Goal: Information Seeking & Learning: Check status

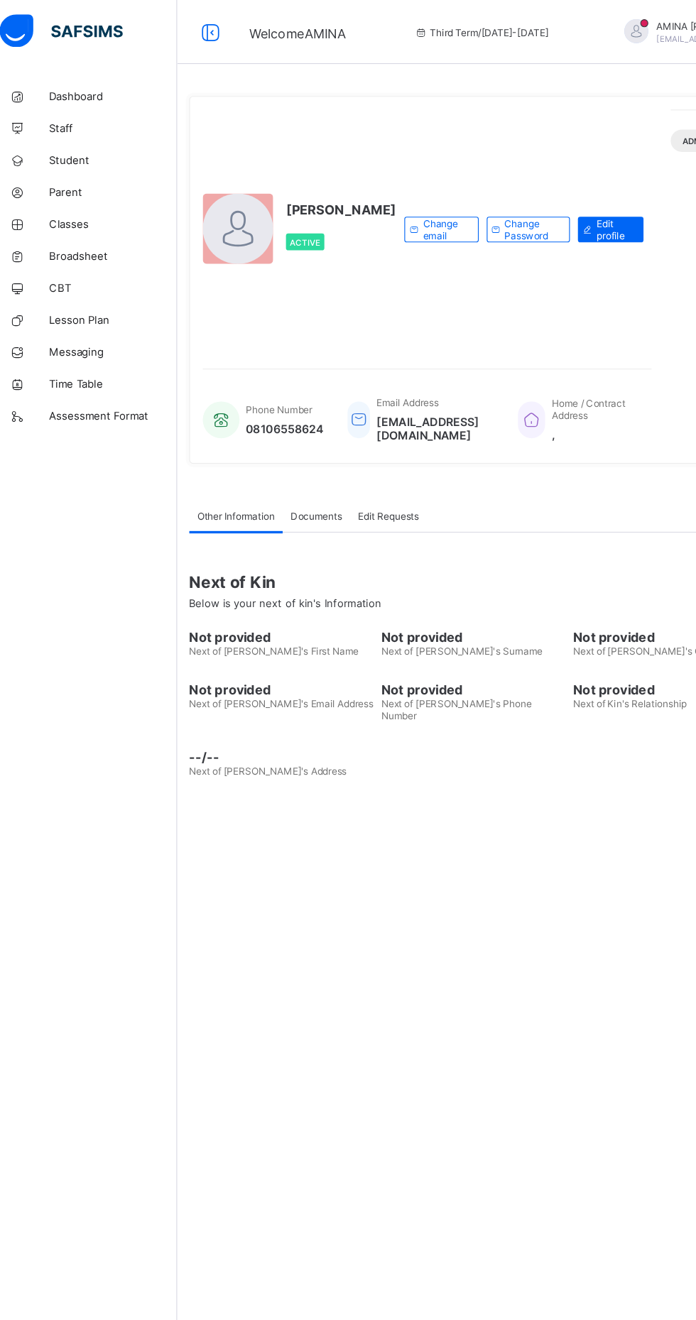
click at [86, 227] on span "Broadsheet" at bounding box center [114, 227] width 114 height 11
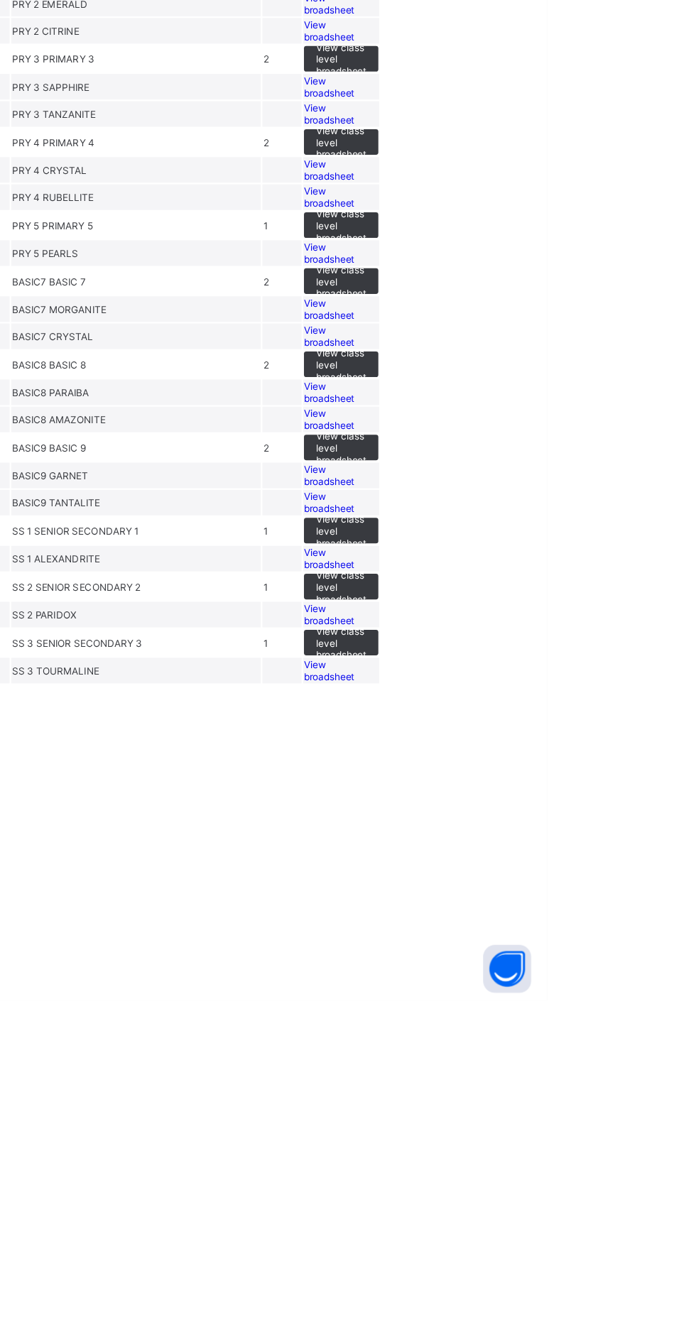
click at [525, 988] on span "View broadsheet" at bounding box center [502, 977] width 45 height 21
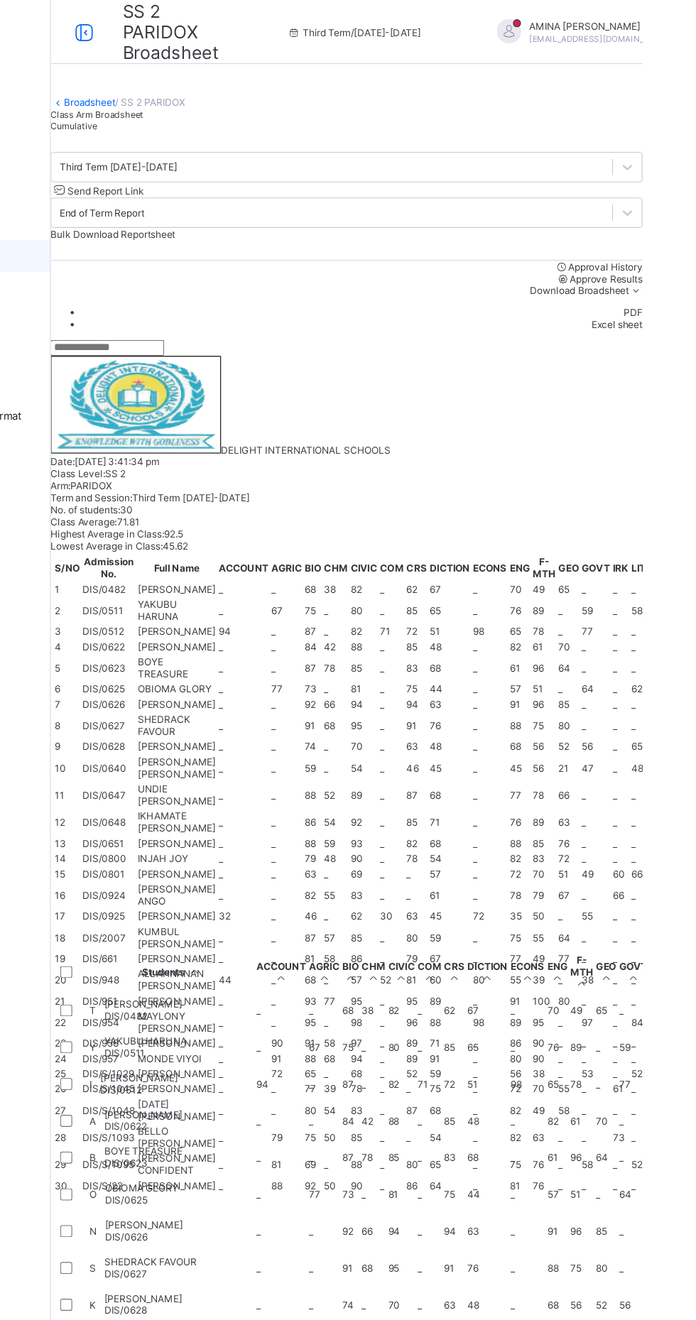
click at [327, 117] on div "Cumulative" at bounding box center [433, 112] width 526 height 11
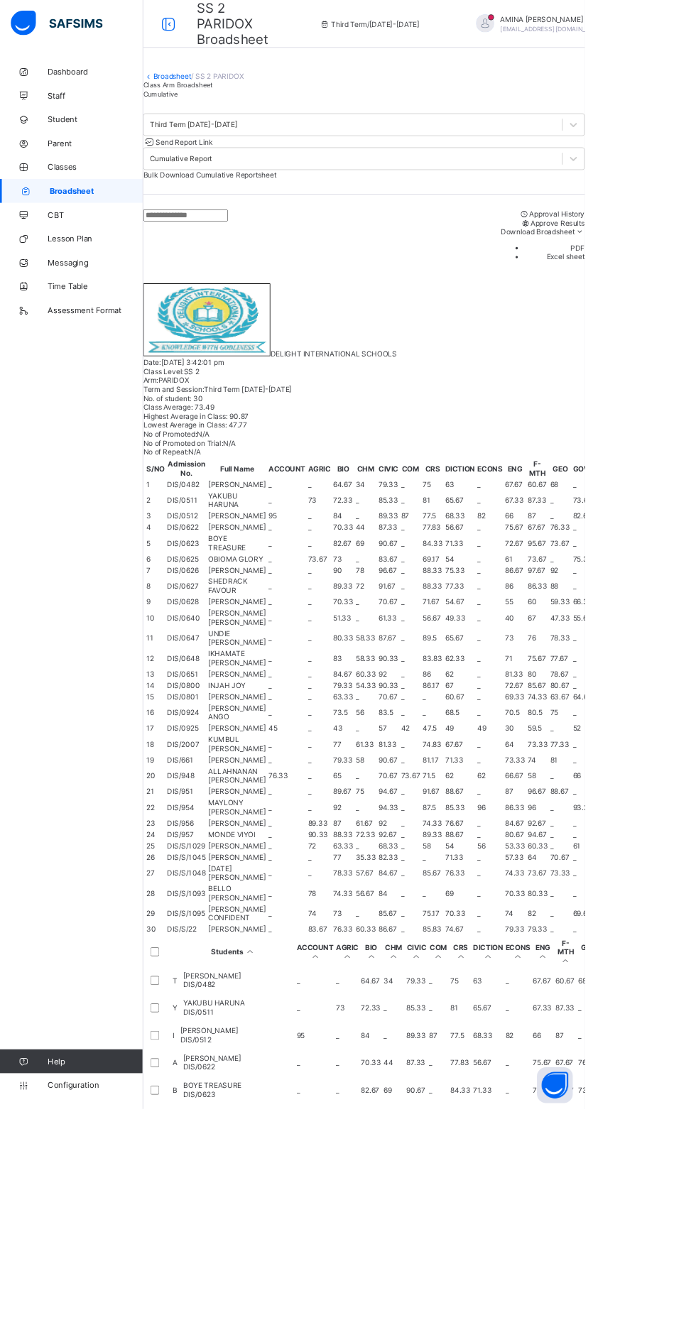
scroll to position [542, 392]
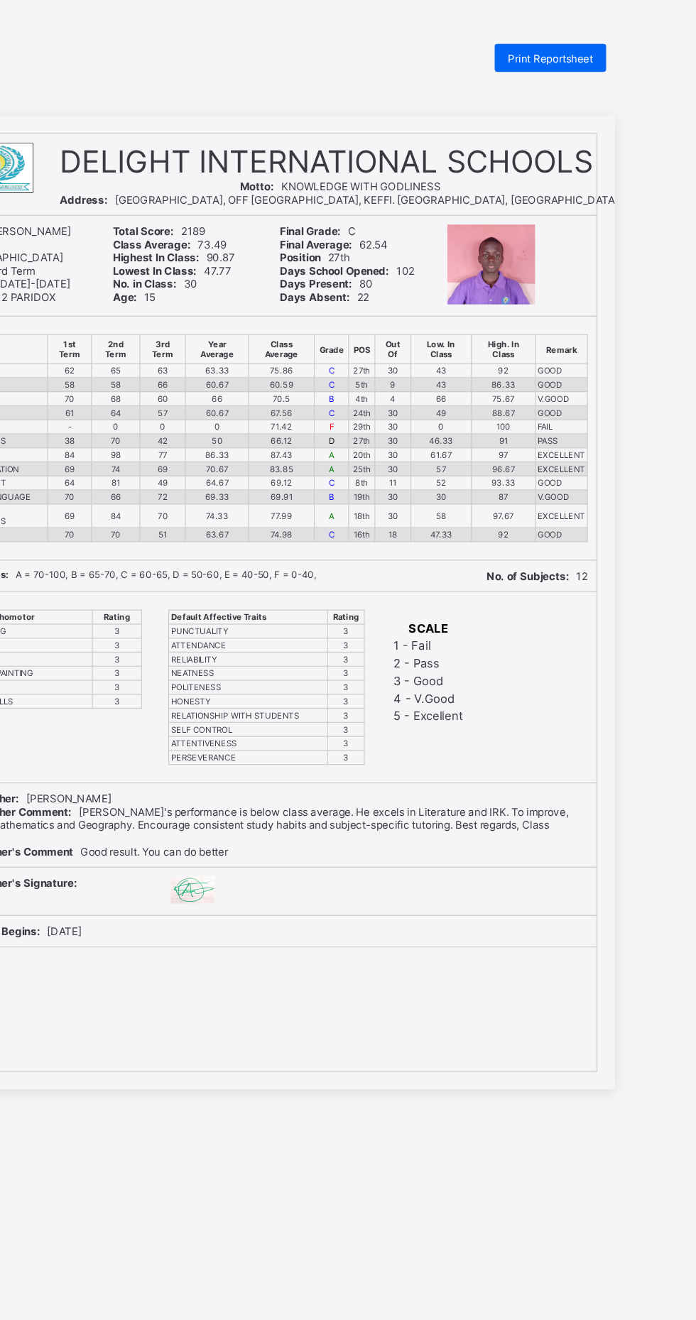
click at [589, 45] on span "Print Reportsheet" at bounding box center [577, 47] width 69 height 11
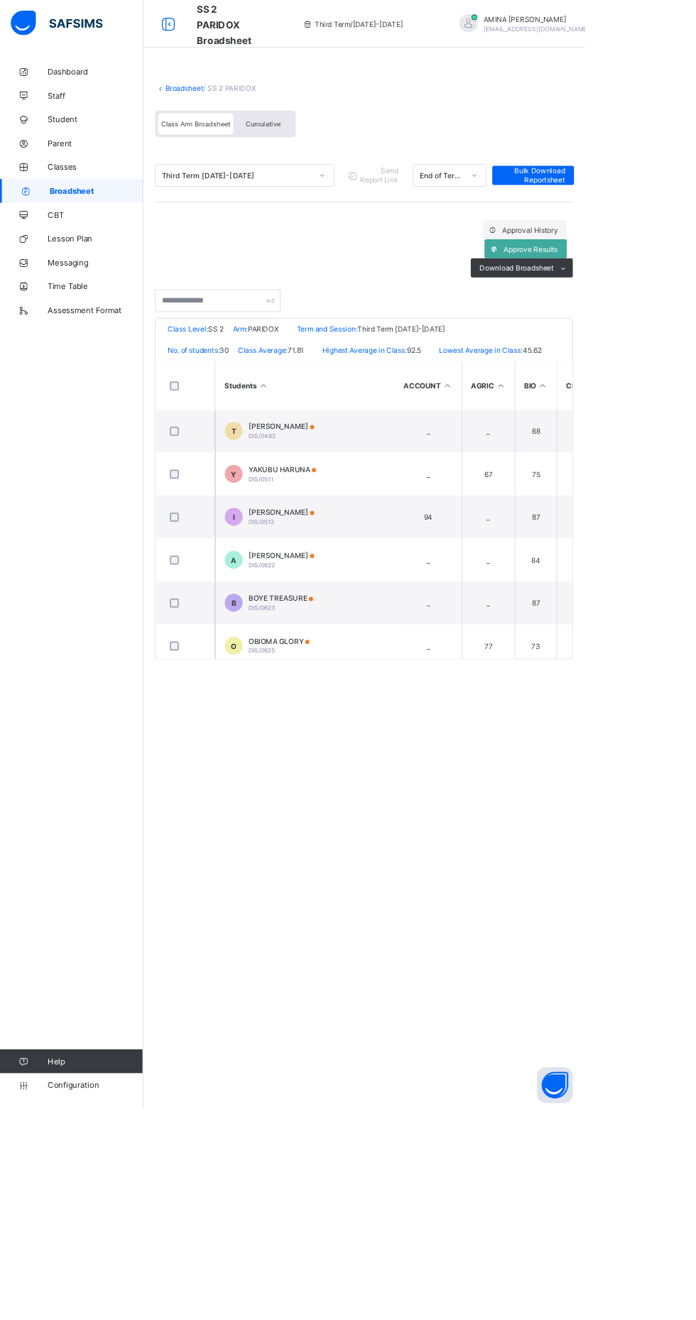
click at [208, 104] on link "Broadsheet" at bounding box center [219, 104] width 45 height 11
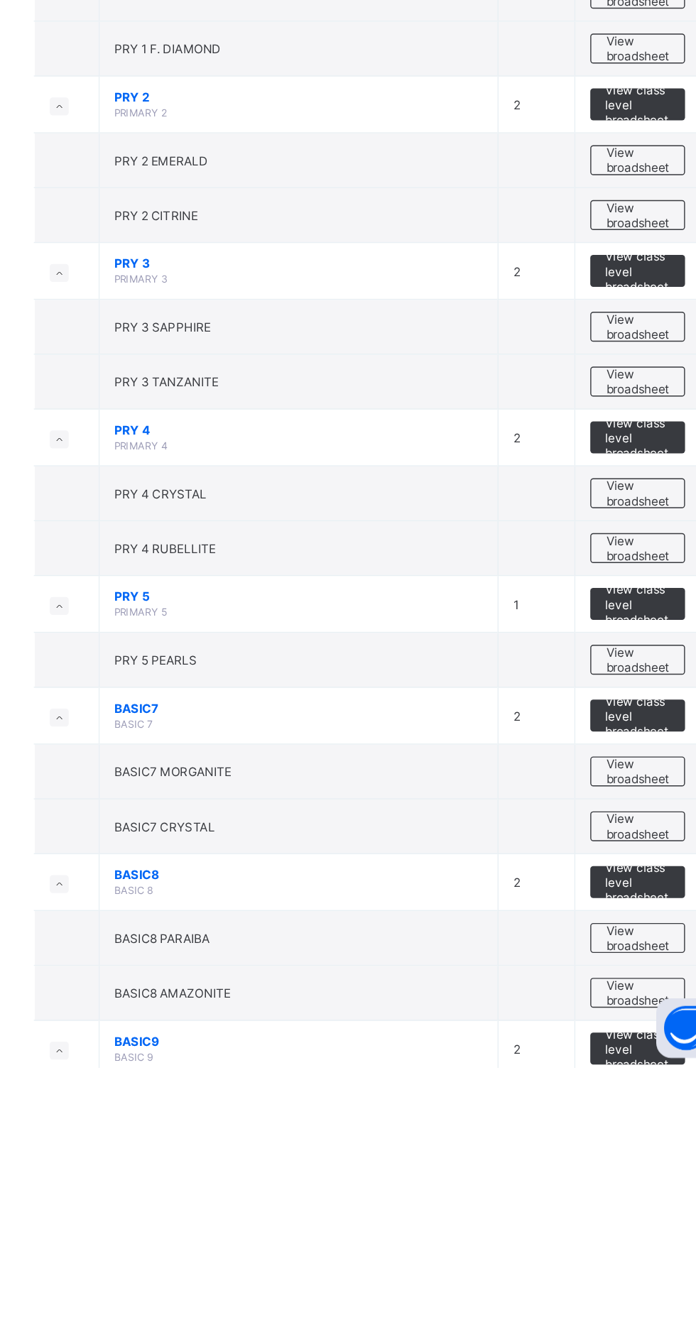
click at [624, 1230] on span "View broadsheet" at bounding box center [626, 1227] width 45 height 21
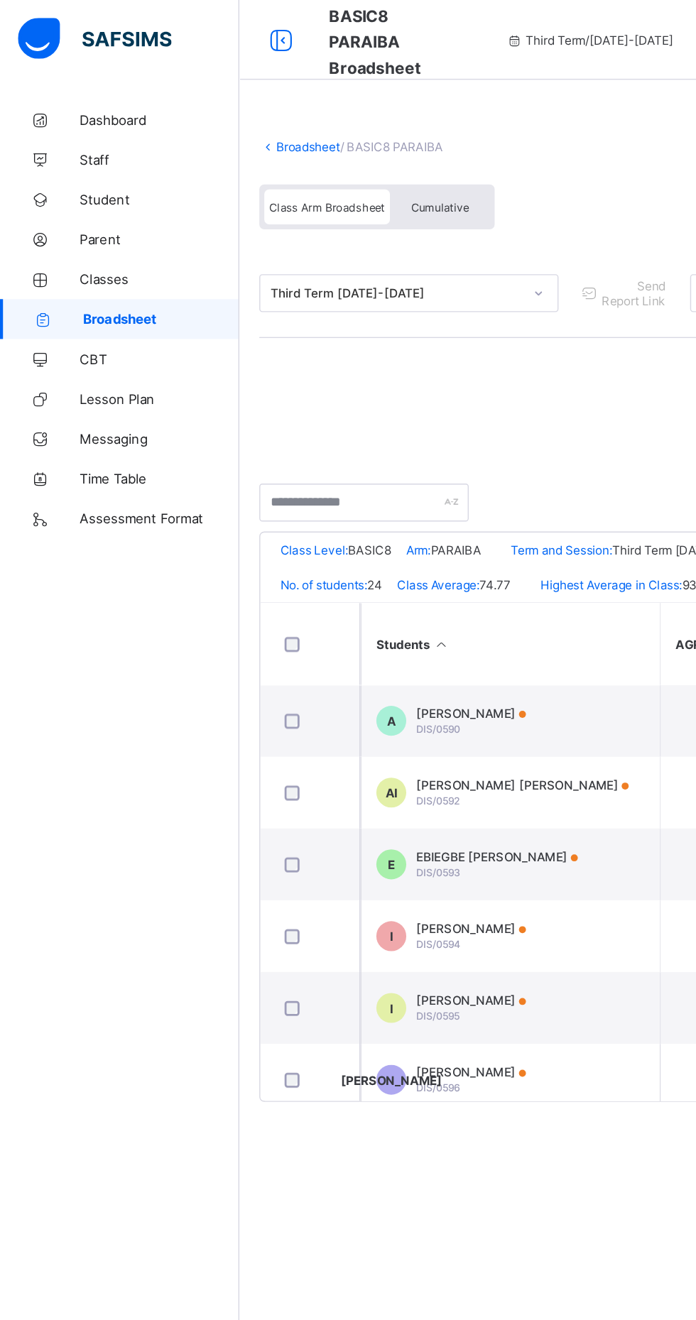
click at [203, 104] on link "Broadsheet" at bounding box center [219, 104] width 45 height 11
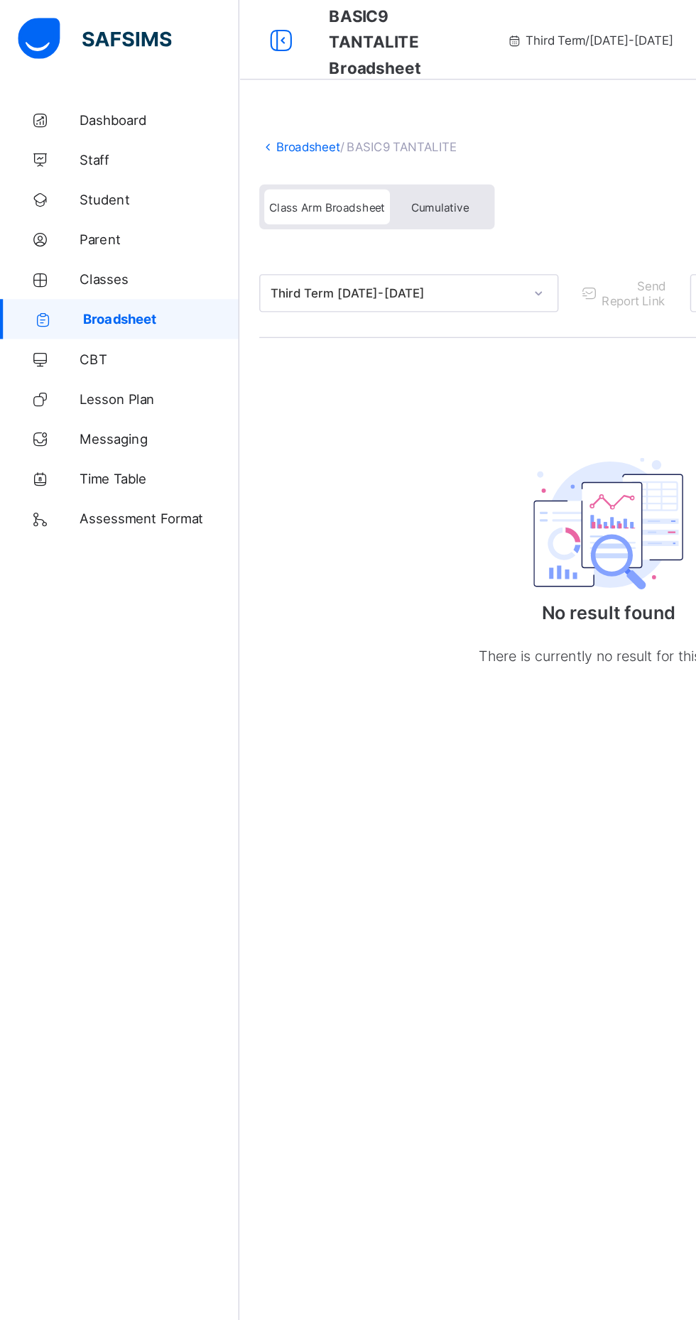
click at [199, 104] on link "Broadsheet" at bounding box center [219, 104] width 45 height 11
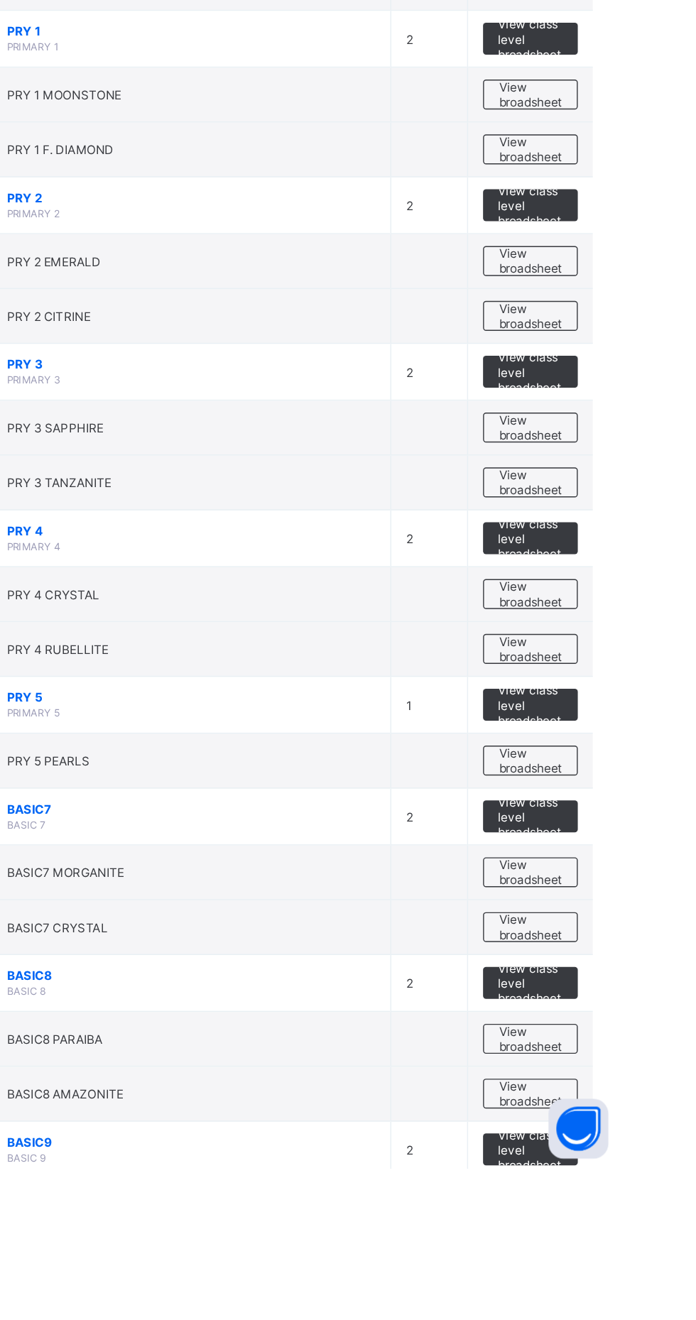
click at [614, 1256] on div "View broadsheet" at bounding box center [625, 1266] width 67 height 21
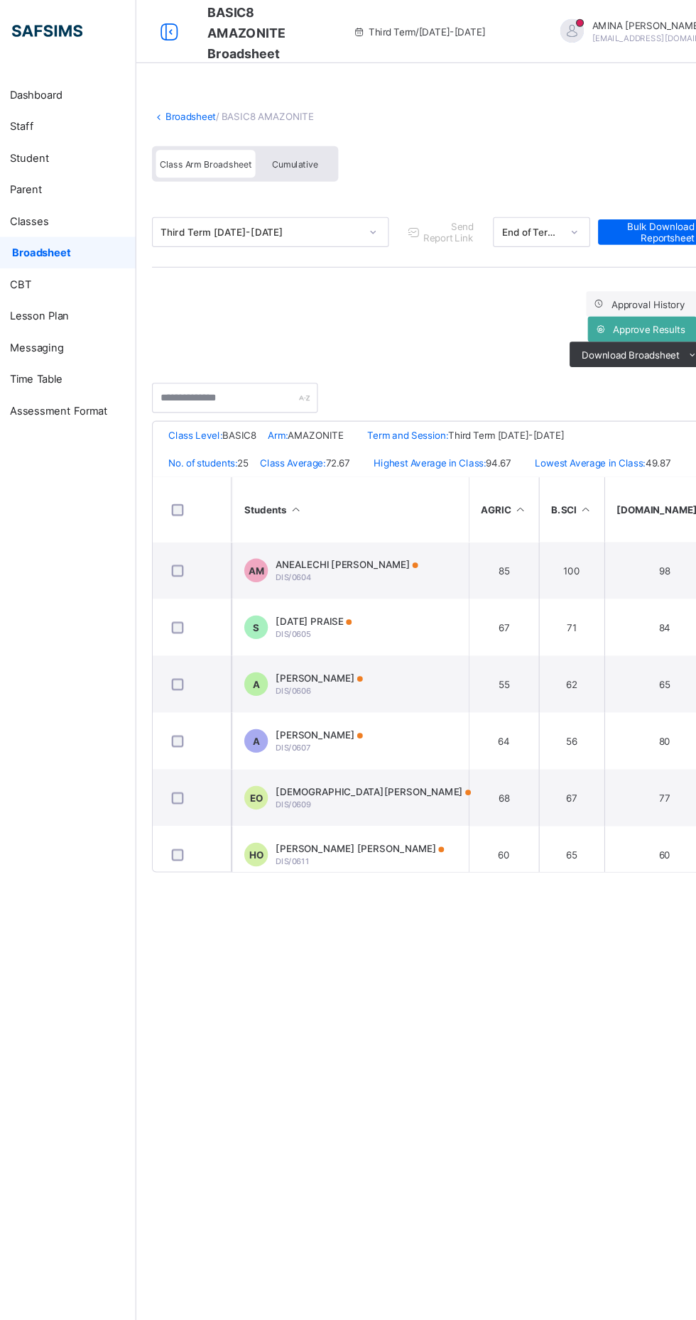
click at [381, 717] on span "[DEMOGRAPHIC_DATA][PERSON_NAME]" at bounding box center [383, 712] width 175 height 11
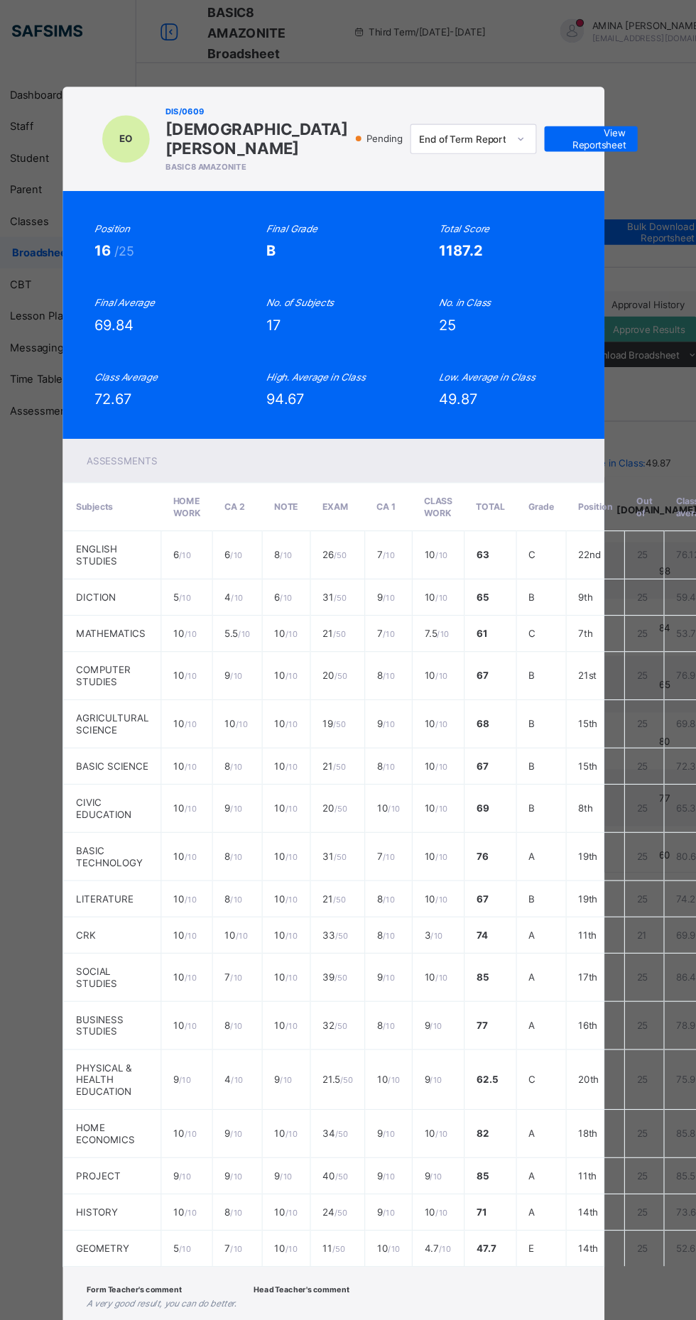
click at [606, 136] on span "View Reportsheet" at bounding box center [579, 124] width 62 height 21
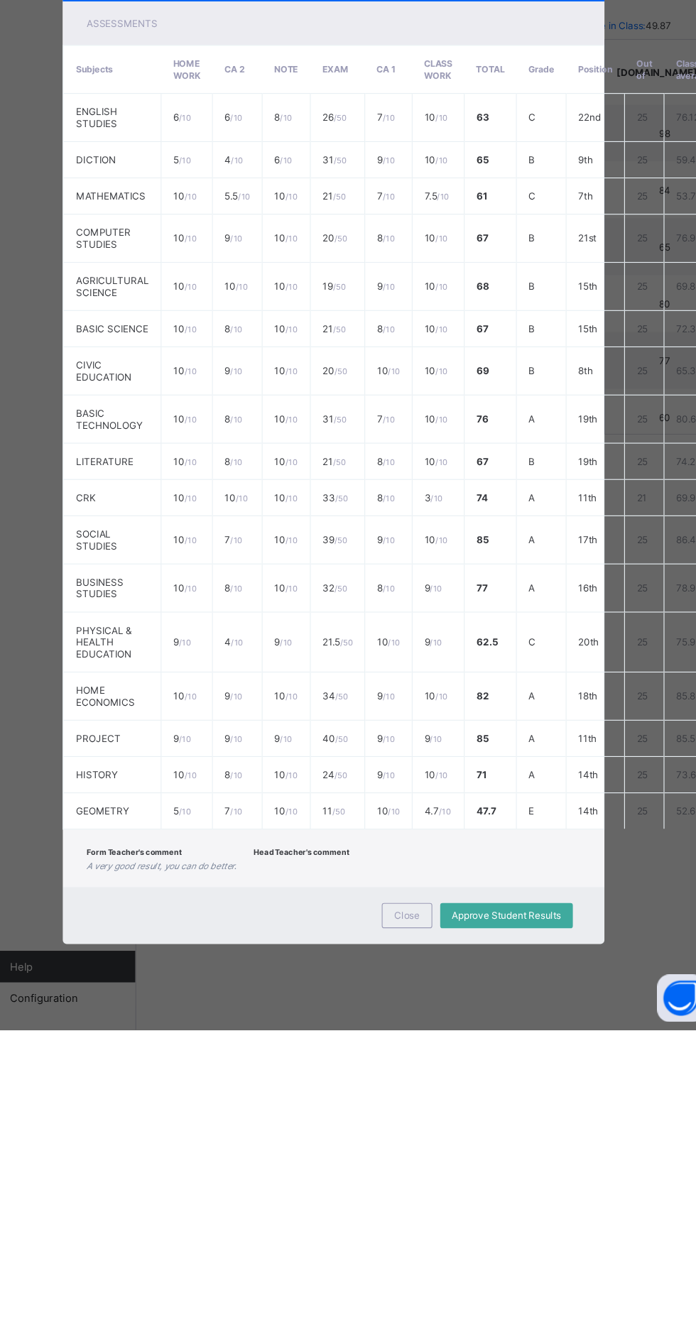
click at [437, 1229] on div "Close" at bounding box center [413, 1217] width 45 height 23
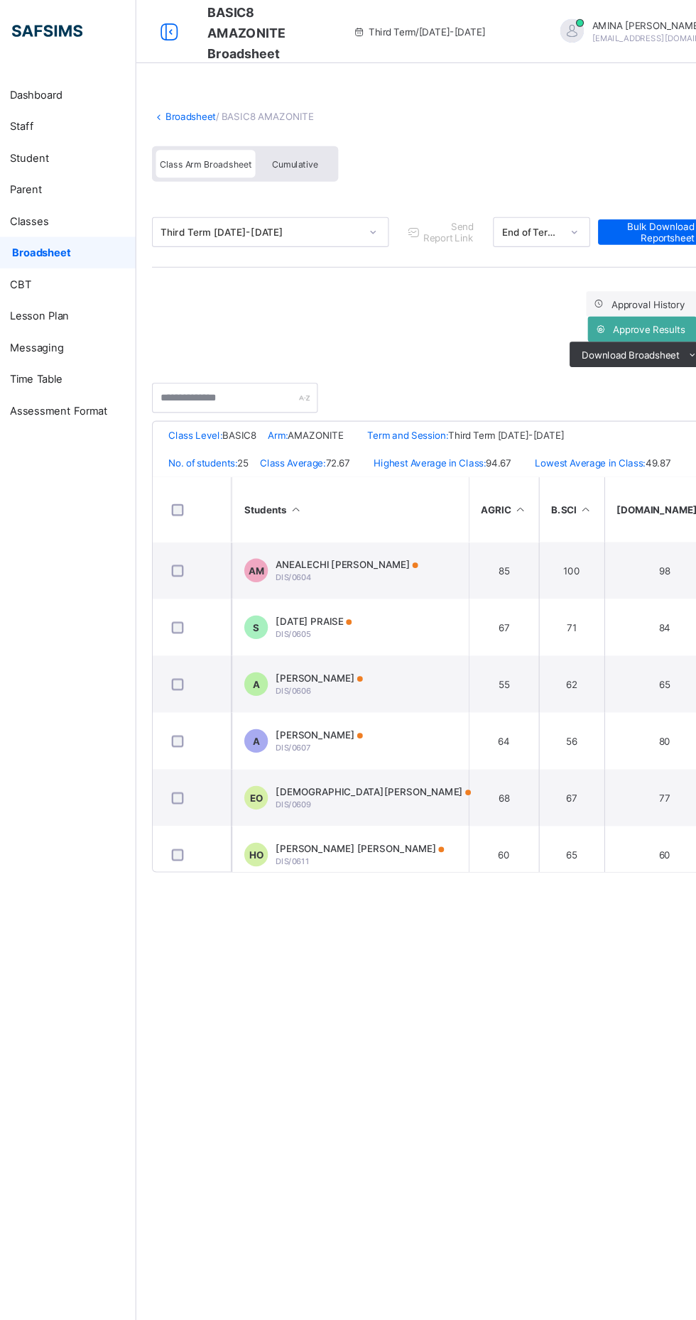
click at [314, 147] on span "Cumulative" at bounding box center [313, 148] width 41 height 10
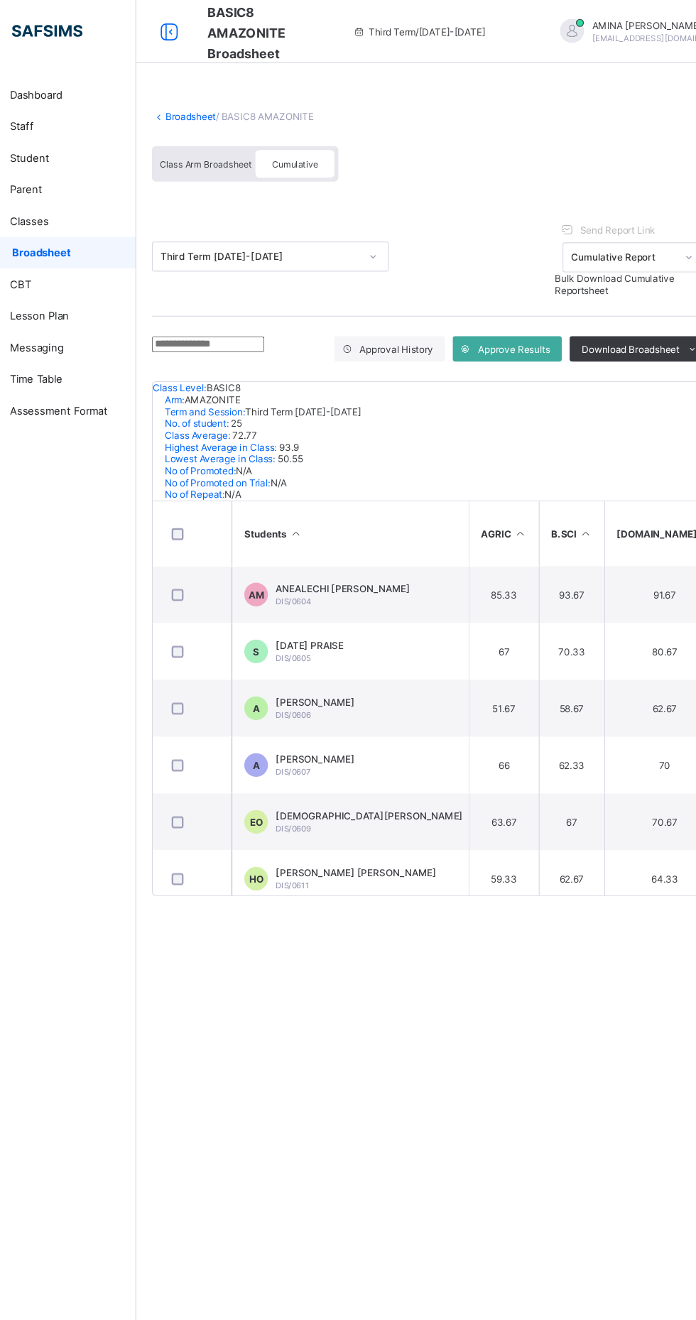
click at [332, 739] on span "[DEMOGRAPHIC_DATA][PERSON_NAME]" at bounding box center [380, 734] width 168 height 11
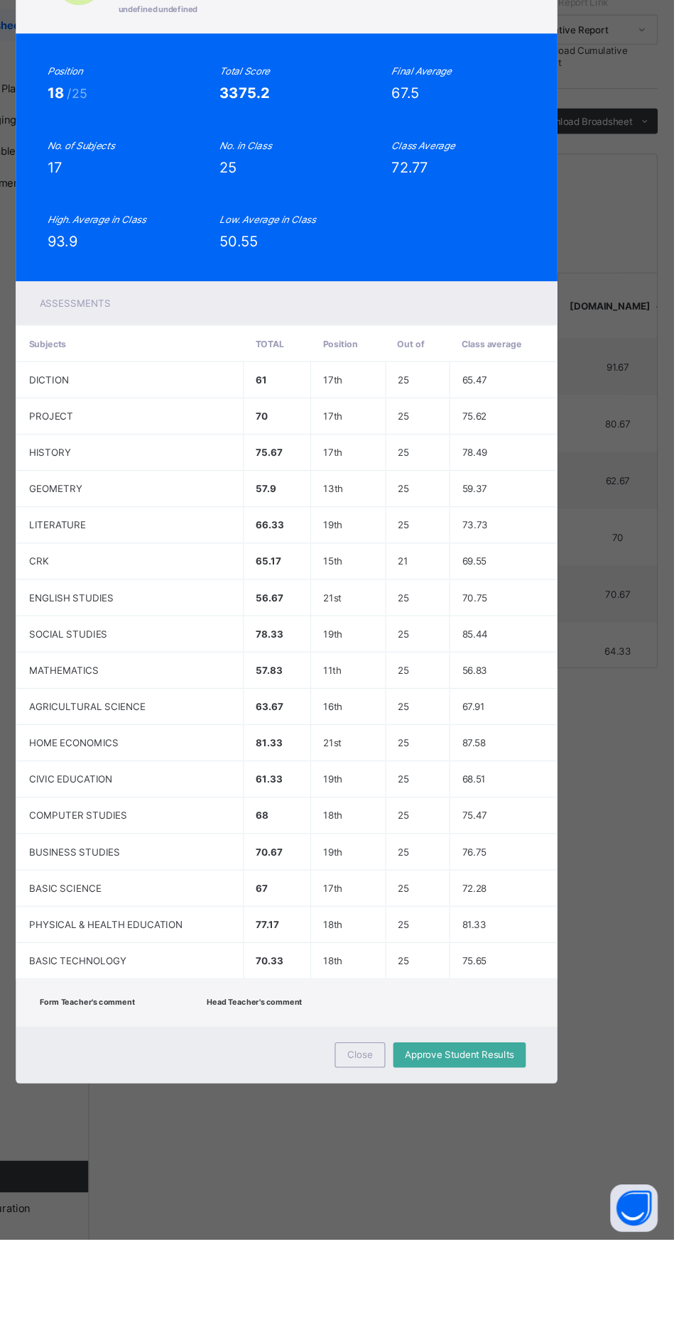
click at [592, 199] on span "View Reportsheet" at bounding box center [579, 188] width 62 height 21
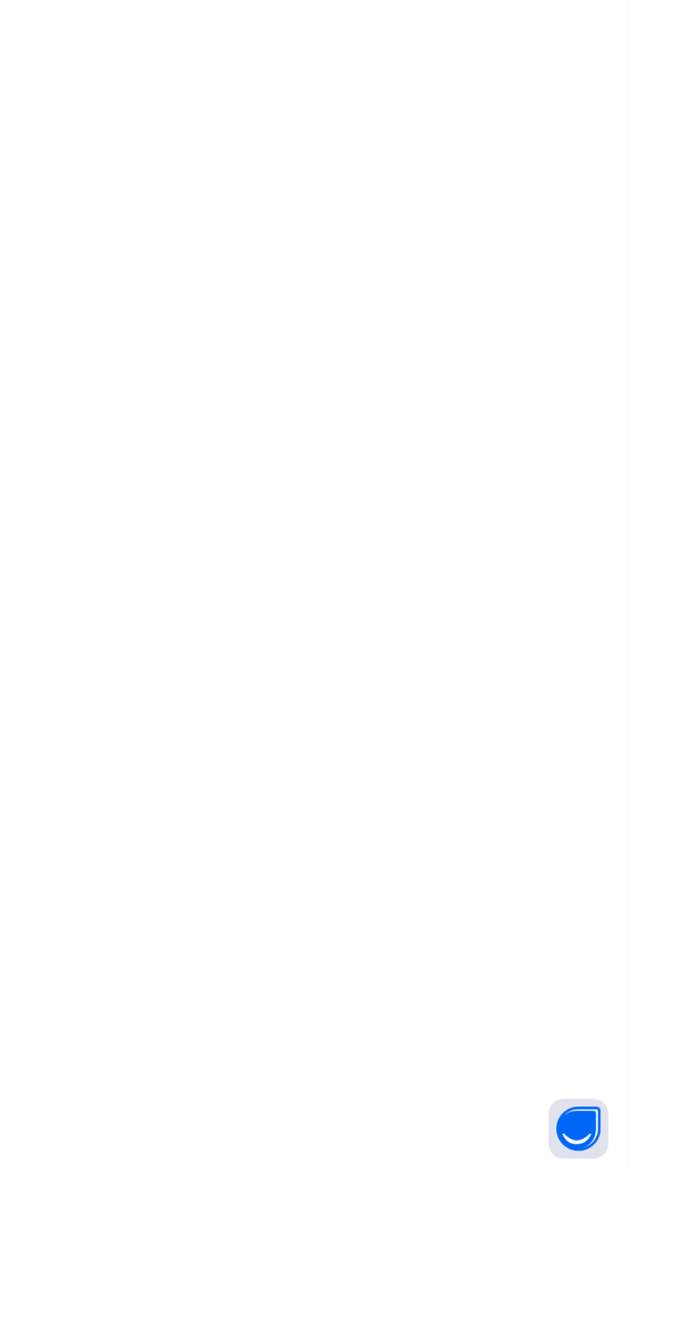
click at [544, 1319] on div at bounding box center [433, 660] width 526 height 1320
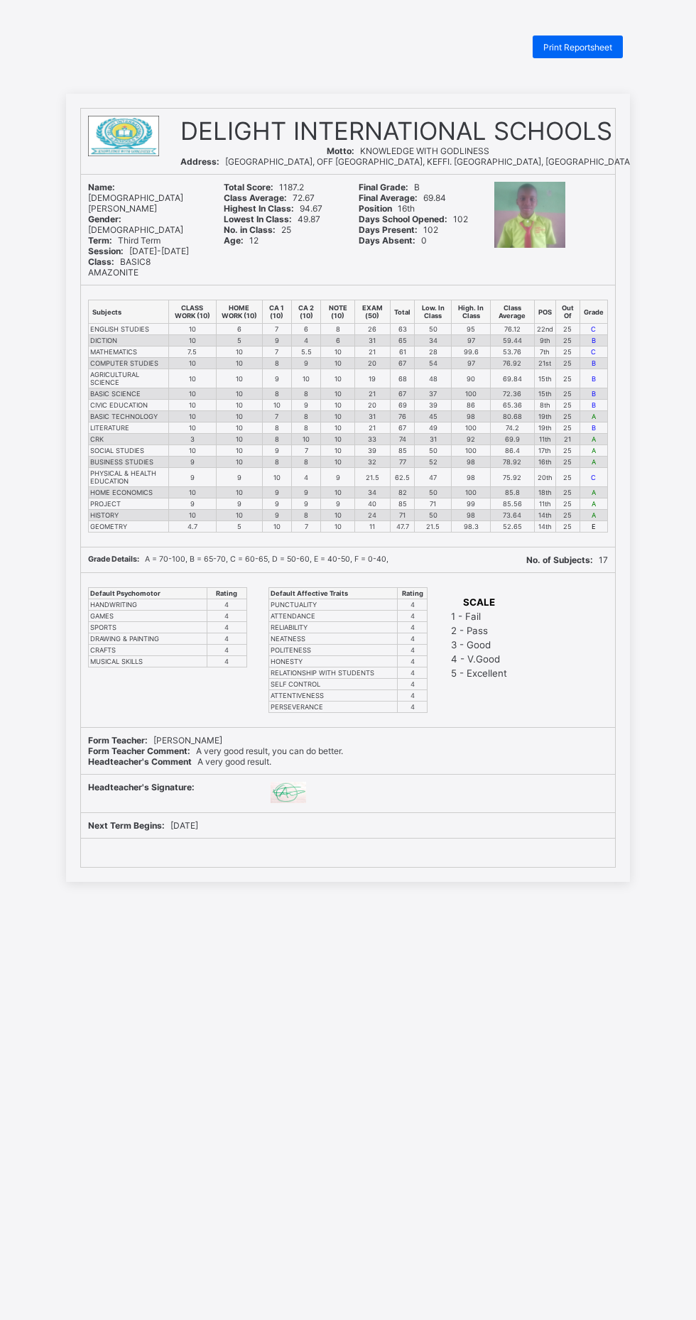
click at [540, 1317] on div "Print Reportsheet DELIGHT INTERNATIONAL SCHOOLS Motto: KNOWLEDGE WITH GODLINESS…" at bounding box center [348, 696] width 696 height 1320
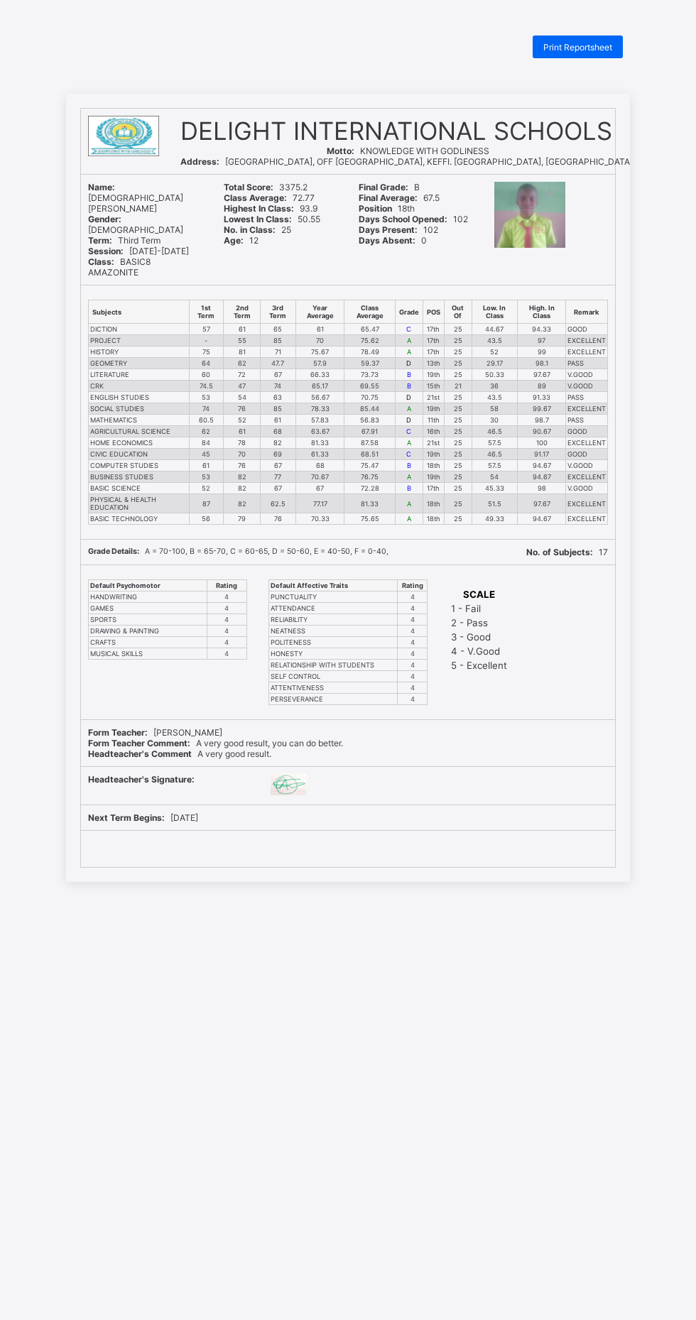
click at [562, 43] on span "Print Reportsheet" at bounding box center [577, 47] width 69 height 11
